Goal: Information Seeking & Learning: Learn about a topic

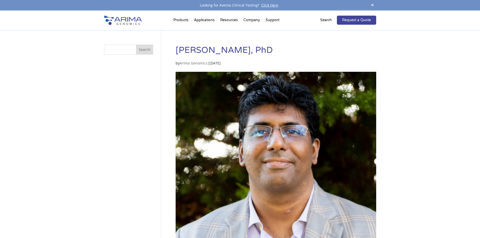
drag, startPoint x: 237, startPoint y: 41, endPoint x: 239, endPoint y: 37, distance: 4.2
click at [238, 39] on div "Sid Selvaraj, PhD by Arima Genomics | Jun 15, 2025 Search Search" at bounding box center [240, 162] width 272 height 264
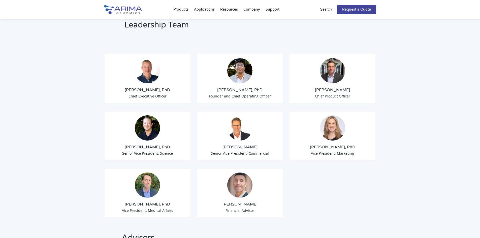
scroll to position [383, 0]
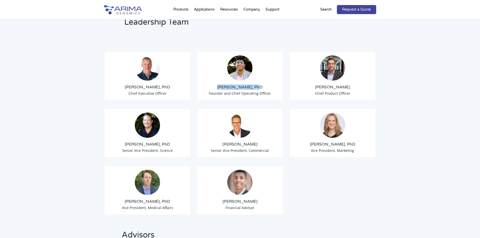
drag, startPoint x: 219, startPoint y: 80, endPoint x: 257, endPoint y: 80, distance: 38.3
click at [257, 84] on h3 "Sid Selvaraj, PhD" at bounding box center [240, 87] width 79 height 6
click at [413, 65] on div "Leadership Team Tom Willis, PhD Chief Executive Officer Sid Selvaraj, PhD Found…" at bounding box center [240, 197] width 480 height 415
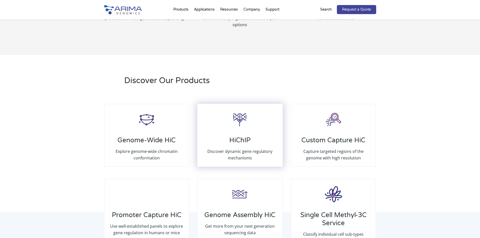
scroll to position [709, 0]
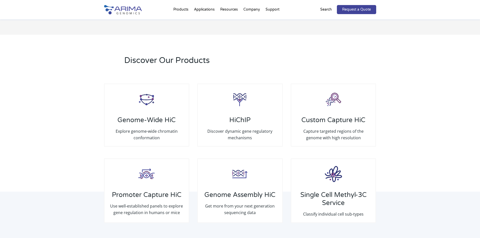
click at [301, 63] on h2 "Discover Our Products" at bounding box center [214, 62] width 180 height 15
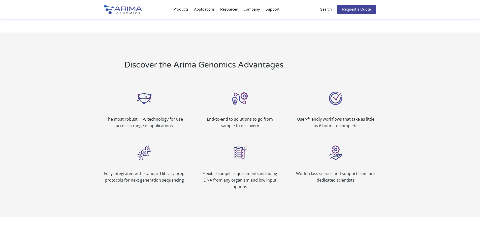
click at [393, 99] on div "Discover the Arima Genomics Advantages The most robust Hi-C technology for use …" at bounding box center [240, 125] width 480 height 184
